Goal: Navigation & Orientation: Find specific page/section

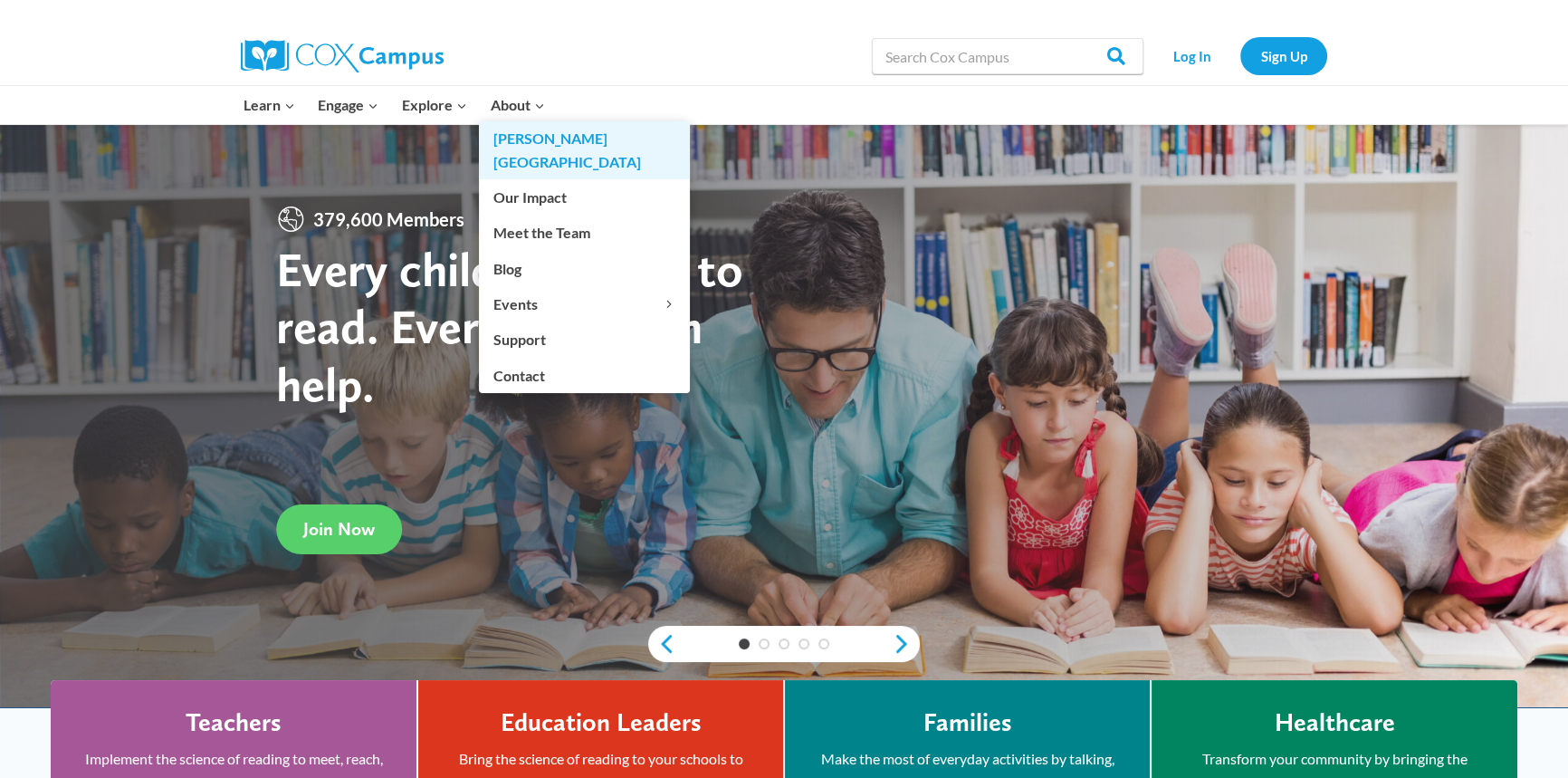
click at [542, 137] on link "[PERSON_NAME][GEOGRAPHIC_DATA]" at bounding box center [584, 150] width 211 height 58
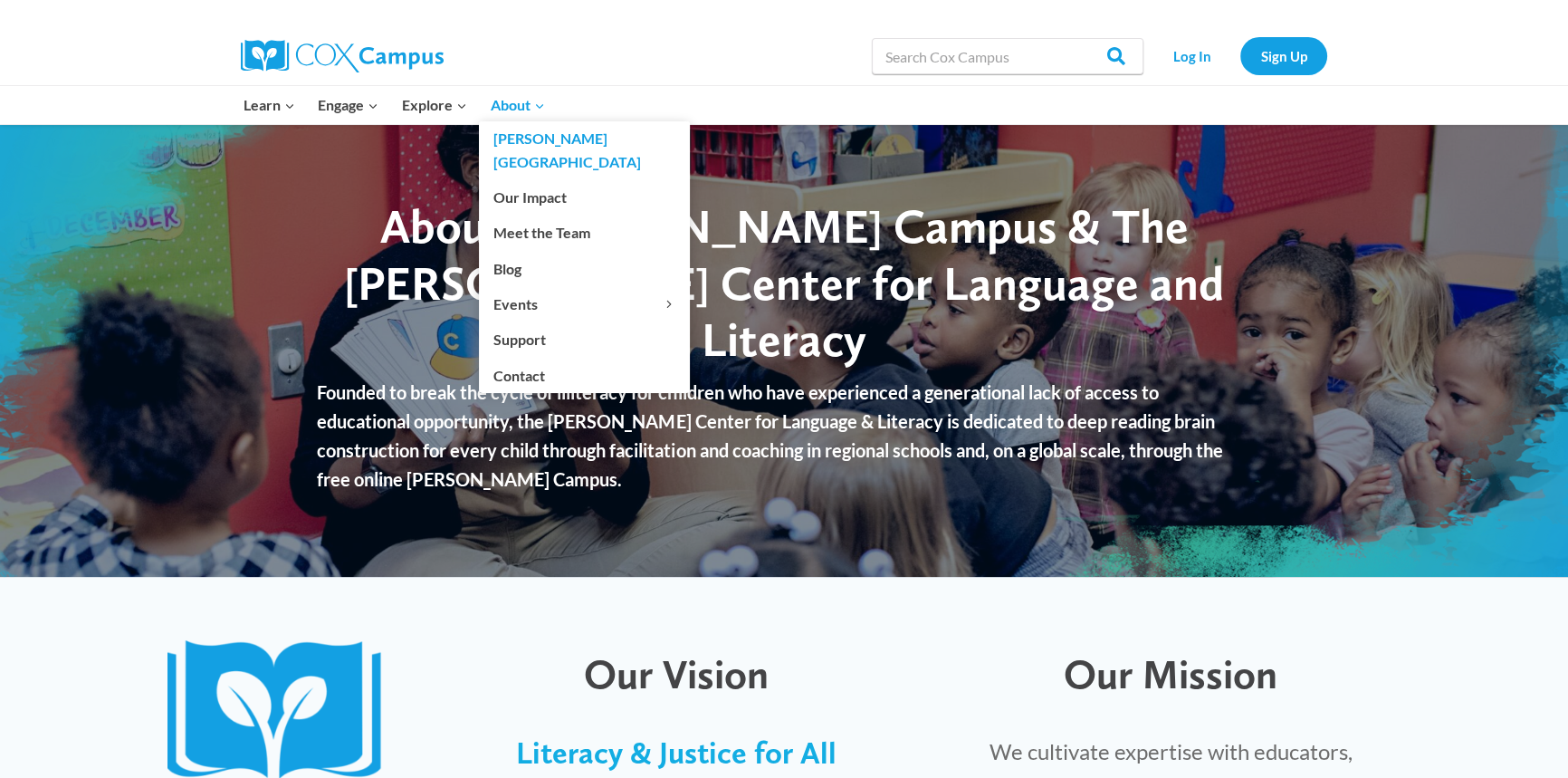
click at [520, 129] on link "[PERSON_NAME][GEOGRAPHIC_DATA]" at bounding box center [584, 150] width 211 height 58
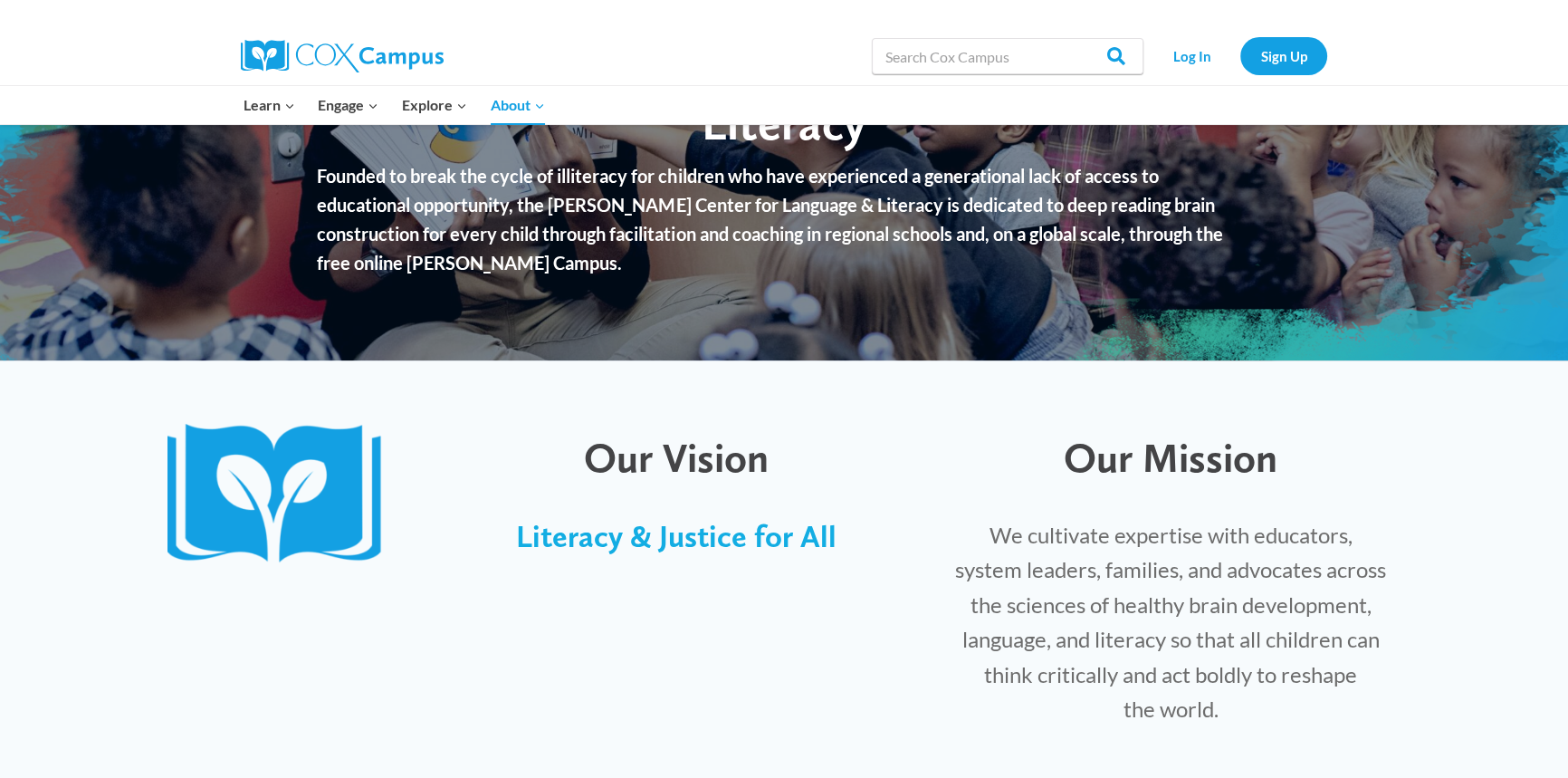
scroll to position [370, 0]
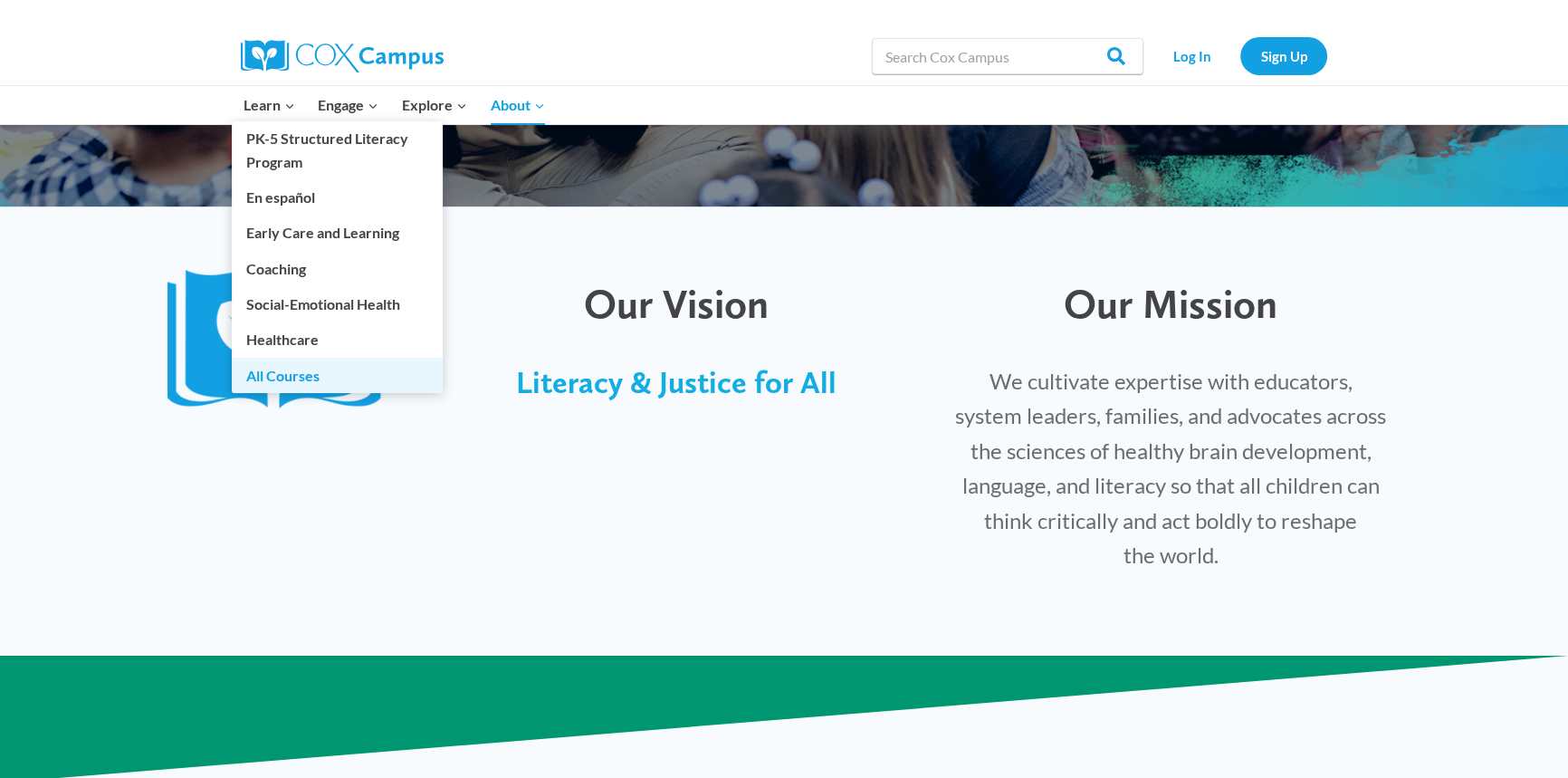
click at [292, 378] on link "All Courses" at bounding box center [338, 375] width 211 height 35
